Goal: Navigation & Orientation: Find specific page/section

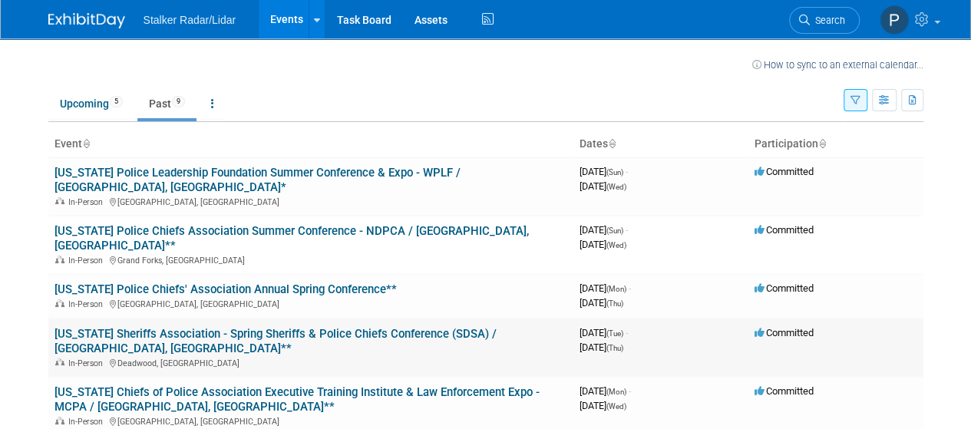
scroll to position [2, 0]
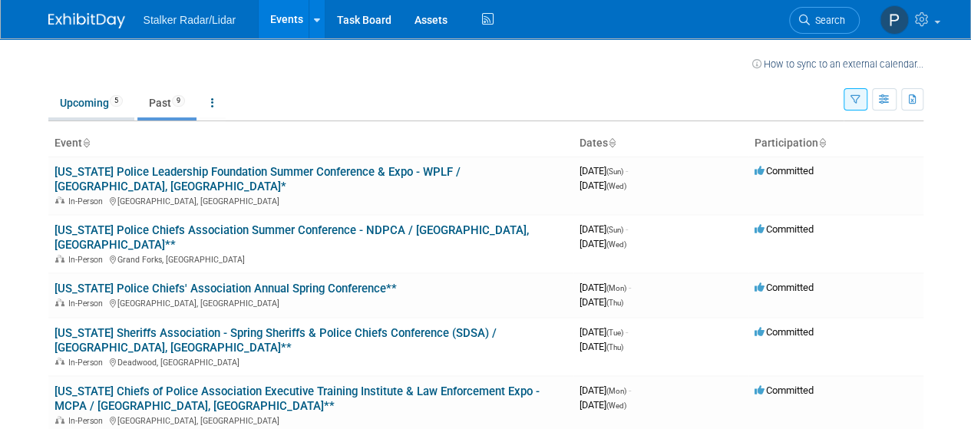
click at [69, 108] on link "Upcoming 5" at bounding box center [91, 102] width 86 height 29
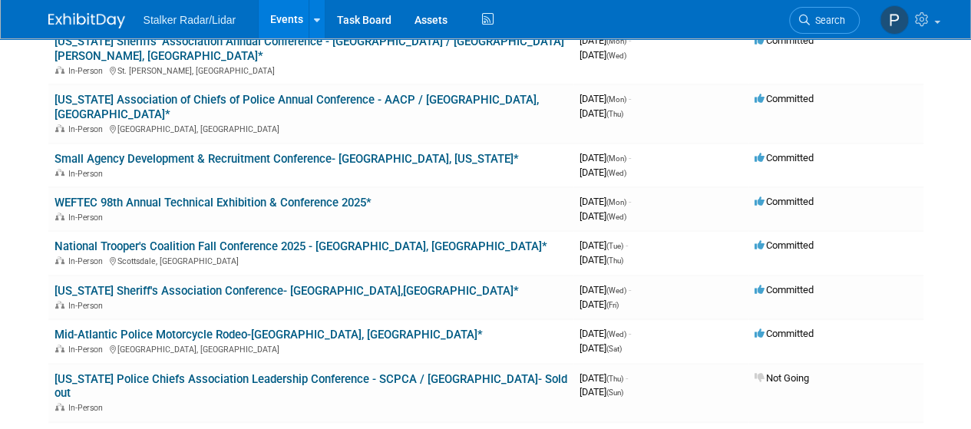
scroll to position [191, 0]
click at [184, 283] on link "[US_STATE] Sheriff's Association Conference- [GEOGRAPHIC_DATA],[GEOGRAPHIC_DATA…" at bounding box center [286, 290] width 464 height 14
